Goal: Information Seeking & Learning: Learn about a topic

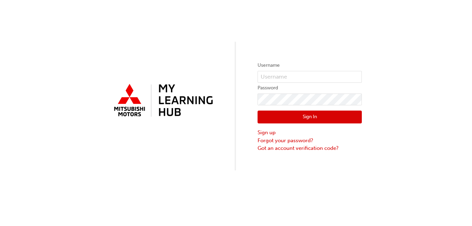
click at [278, 91] on html "Your version of Internet Explorer is outdated and not supported. Please upgrade…" at bounding box center [236, 113] width 472 height 226
click at [278, 91] on label "Password" at bounding box center [310, 88] width 104 height 8
click at [290, 81] on input "text" at bounding box center [310, 77] width 104 height 12
type input "0005264865"
click at [301, 119] on button "Sign In" at bounding box center [310, 117] width 104 height 13
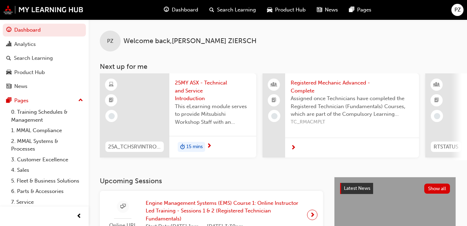
click at [203, 210] on span "Engine Management Systems (EMS) Course 1: Online Instructor Led Training - Sess…" at bounding box center [224, 211] width 156 height 24
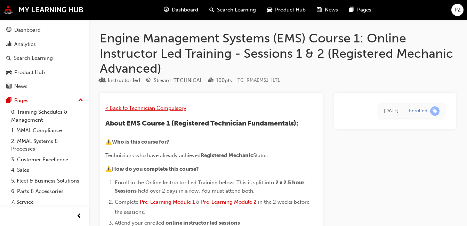
click at [134, 108] on span "< Back to Technician Compulsory" at bounding box center [145, 108] width 81 height 6
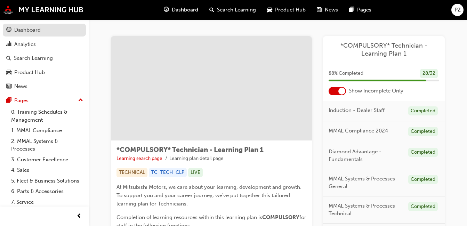
click at [21, 28] on div "Dashboard" at bounding box center [27, 30] width 26 height 8
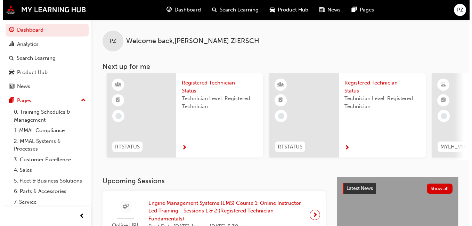
scroll to position [0, 608]
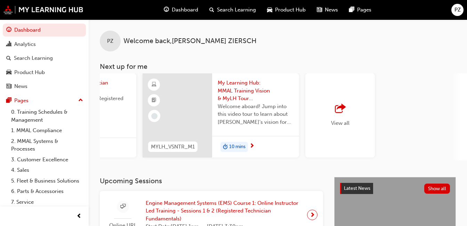
click at [337, 114] on span "outbound-icon" at bounding box center [340, 109] width 10 height 10
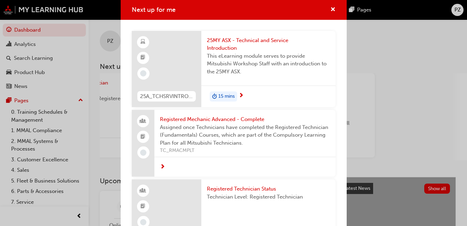
click at [33, 120] on div "Next up for me 25A_TCHSRVINTRO_M 25MY ASX - Technical and Service Introduction …" at bounding box center [233, 113] width 467 height 226
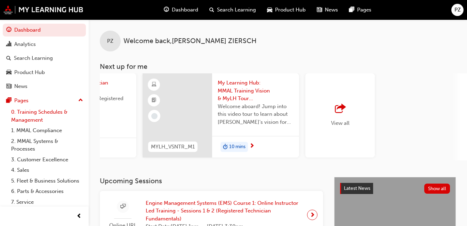
click at [41, 113] on link "0. Training Schedules & Management" at bounding box center [47, 116] width 78 height 18
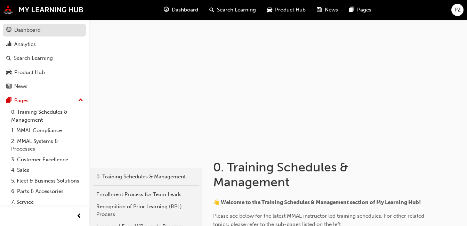
click at [23, 35] on link "Dashboard" at bounding box center [44, 30] width 83 height 13
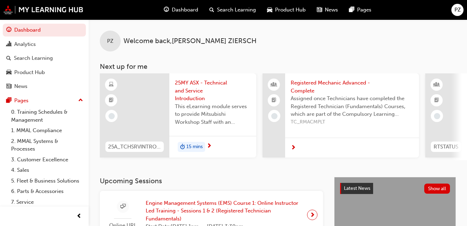
click at [243, 206] on span "Engine Management Systems (EMS) Course 1: Online Instructor Led Training - Sess…" at bounding box center [224, 211] width 156 height 24
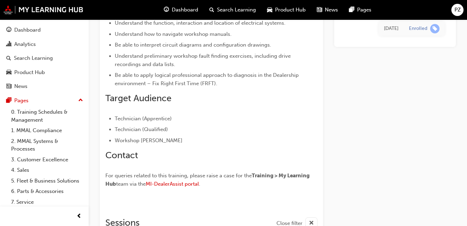
scroll to position [534, 0]
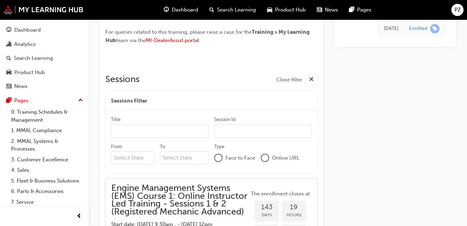
click at [384, 28] on div "[DATE]" at bounding box center [391, 29] width 15 height 8
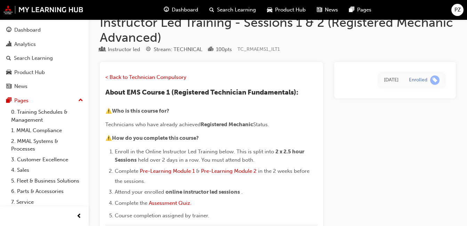
scroll to position [0, 0]
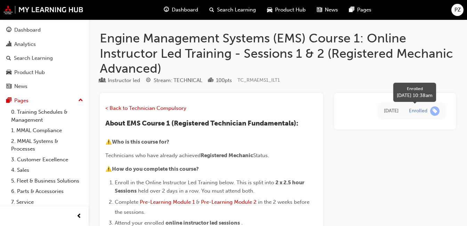
click at [414, 111] on div "Enrolled" at bounding box center [418, 111] width 18 height 7
click at [388, 111] on div "[DATE]" at bounding box center [391, 111] width 15 height 8
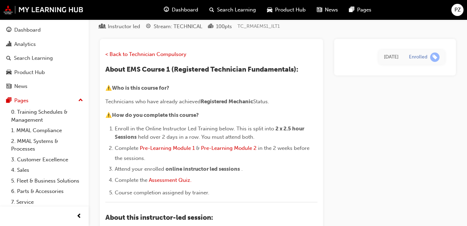
scroll to position [70, 0]
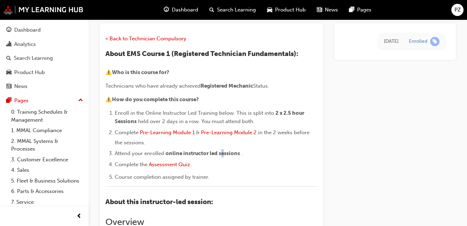
click at [225, 154] on span "online instructor led sessions" at bounding box center [202, 153] width 74 height 6
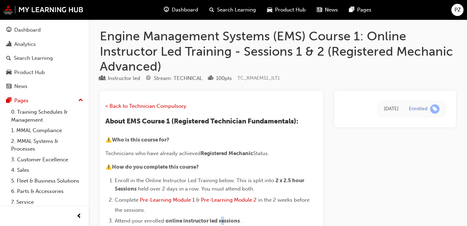
scroll to position [0, 0]
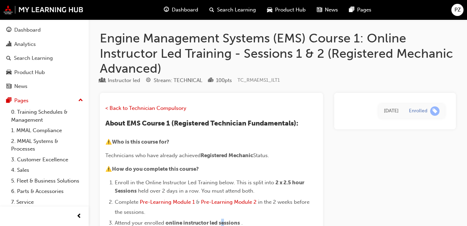
click at [44, 58] on div "Search Learning" at bounding box center [33, 58] width 39 height 8
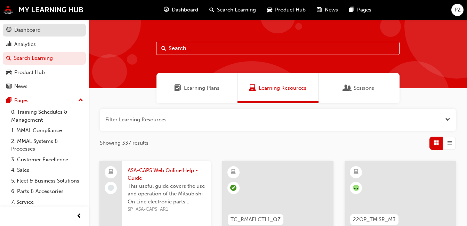
click at [54, 35] on link "Dashboard" at bounding box center [44, 30] width 83 height 13
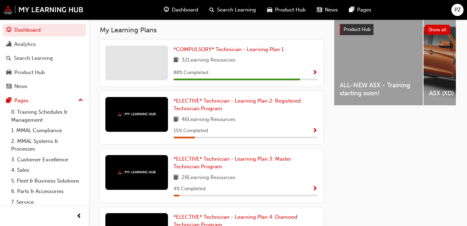
scroll to position [302, 0]
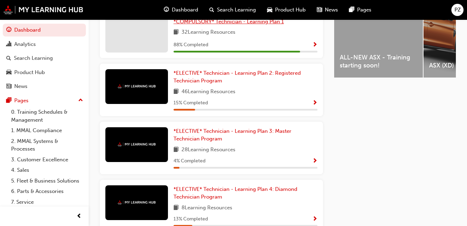
click at [201, 25] on span "*COMPULSORY* Technician - Learning Plan 1" at bounding box center [228, 21] width 110 height 6
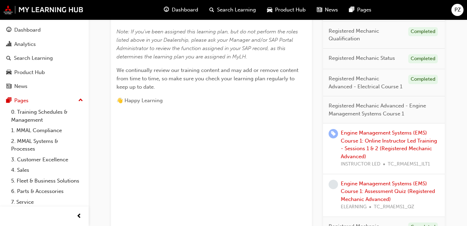
scroll to position [326, 0]
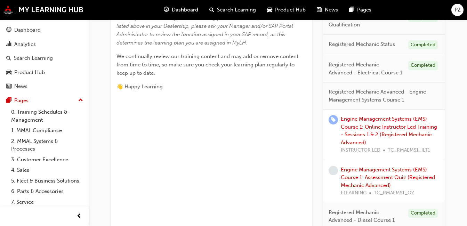
click at [395, 131] on div "Engine Management Systems (EMS) Course 1: Online Instructor Led Training - Sess…" at bounding box center [390, 134] width 98 height 39
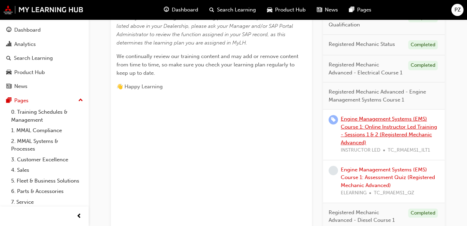
click at [391, 133] on link "Engine Management Systems (EMS) Course 1: Online Instructor Led Training - Sess…" at bounding box center [389, 131] width 96 height 30
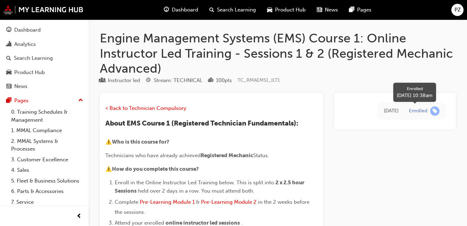
click at [436, 111] on span "learningRecordVerb_ENROLL-icon" at bounding box center [434, 110] width 9 height 9
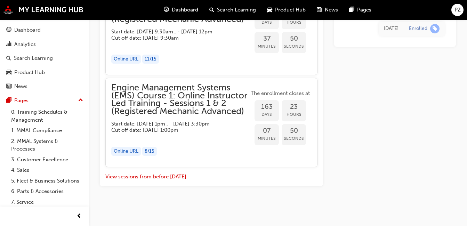
scroll to position [927, 0]
click at [168, 175] on button "View sessions from before [DATE]" at bounding box center [145, 177] width 81 height 8
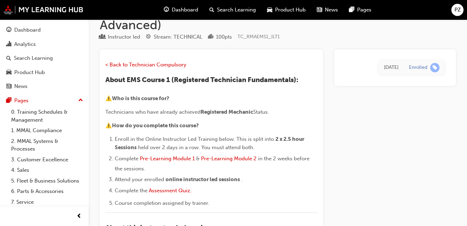
scroll to position [57, 0]
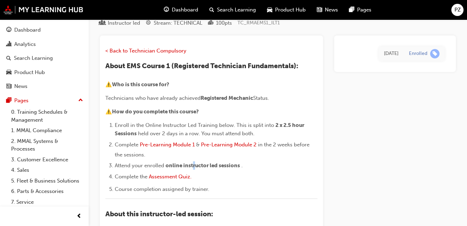
click at [196, 163] on span "online instructor led sessions" at bounding box center [202, 165] width 74 height 6
click at [309, 174] on li "Complete the Assessment Quiz." at bounding box center [216, 177] width 203 height 10
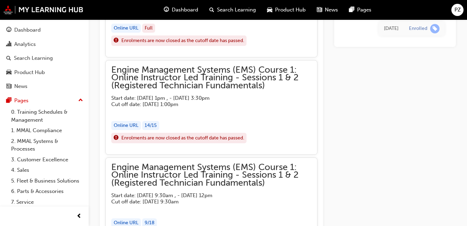
scroll to position [3655, 0]
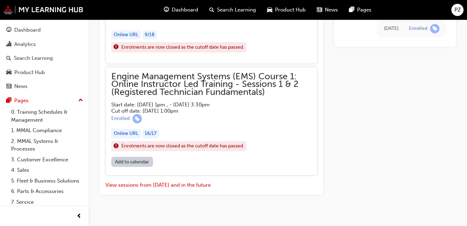
click at [185, 74] on span "Engine Management Systems (EMS) Course 1: Online Instructor Led Training - Sess…" at bounding box center [211, 85] width 200 height 24
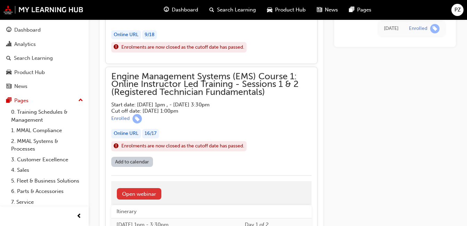
click at [125, 188] on link "Open webinar" at bounding box center [139, 193] width 44 height 11
